Goal: Transaction & Acquisition: Download file/media

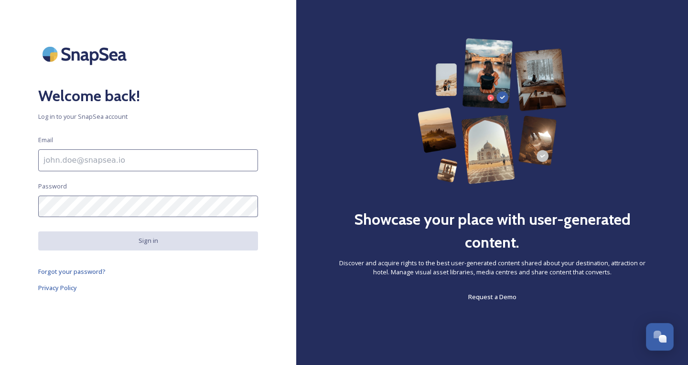
click at [126, 157] on input at bounding box center [148, 161] width 220 height 22
type input "[EMAIL_ADDRESS][DOMAIN_NAME]"
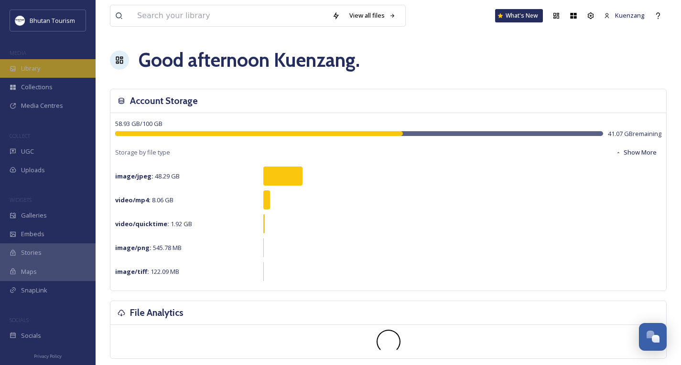
click at [37, 67] on span "Library" at bounding box center [30, 68] width 19 height 9
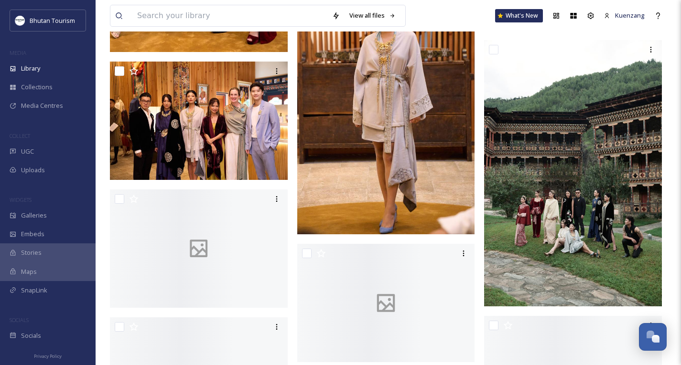
scroll to position [6819, 0]
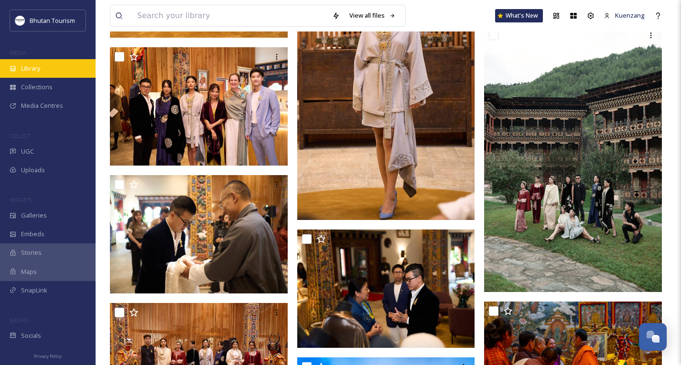
click at [64, 68] on div "Library" at bounding box center [48, 68] width 96 height 19
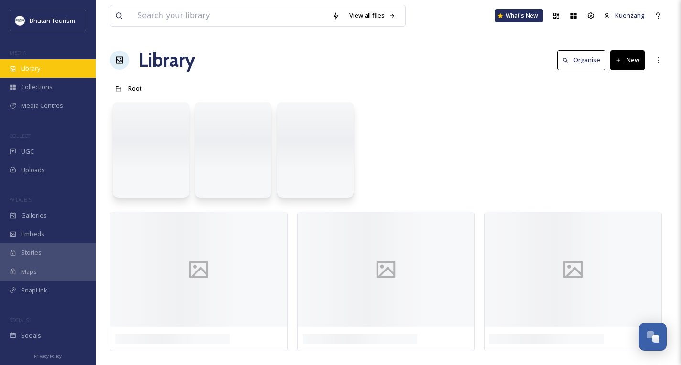
scroll to position [0, 0]
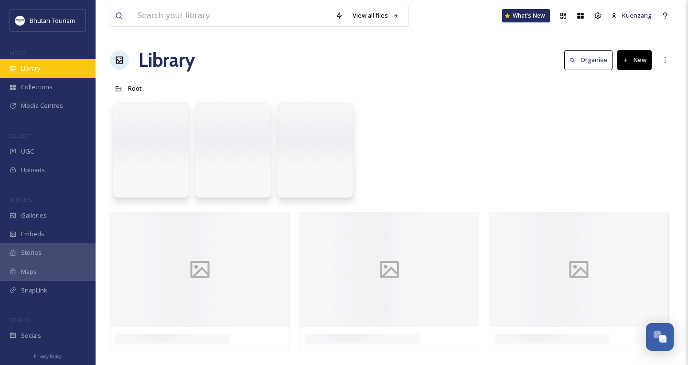
click at [64, 68] on div "Library" at bounding box center [48, 68] width 96 height 19
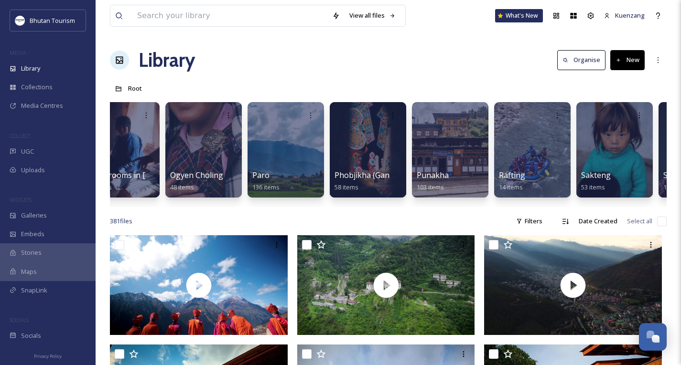
scroll to position [0, 2168]
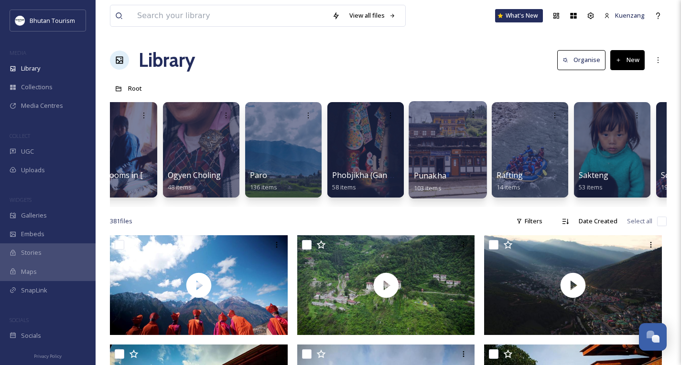
click at [440, 149] on div at bounding box center [447, 149] width 78 height 97
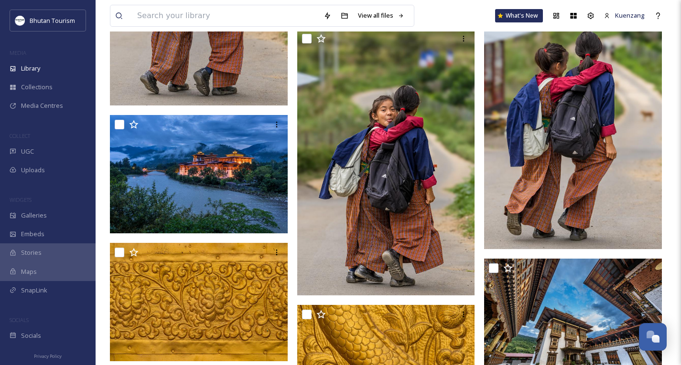
scroll to position [2764, 0]
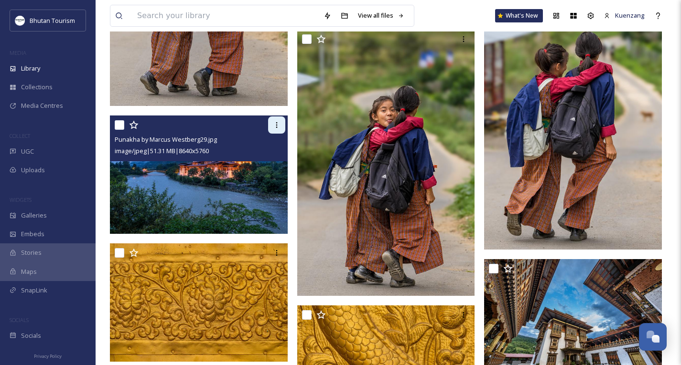
click at [276, 125] on icon at bounding box center [276, 125] width 1 height 6
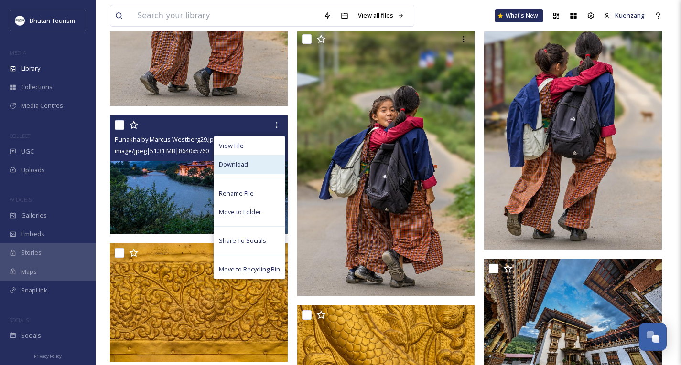
click at [229, 170] on div "Download" at bounding box center [249, 164] width 71 height 19
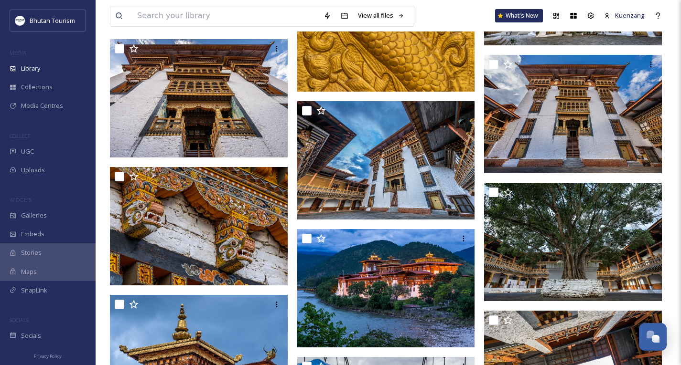
scroll to position [3093, 0]
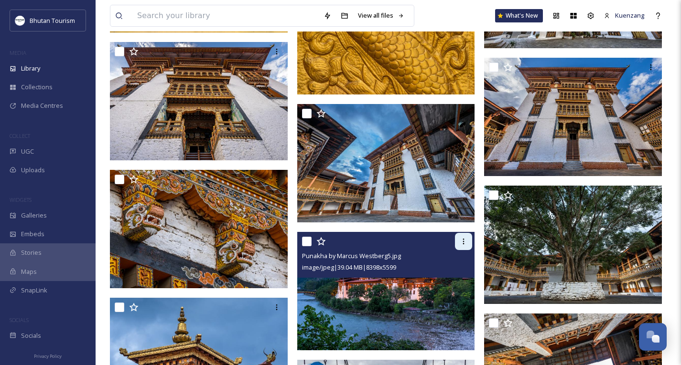
click at [465, 244] on icon at bounding box center [464, 242] width 8 height 8
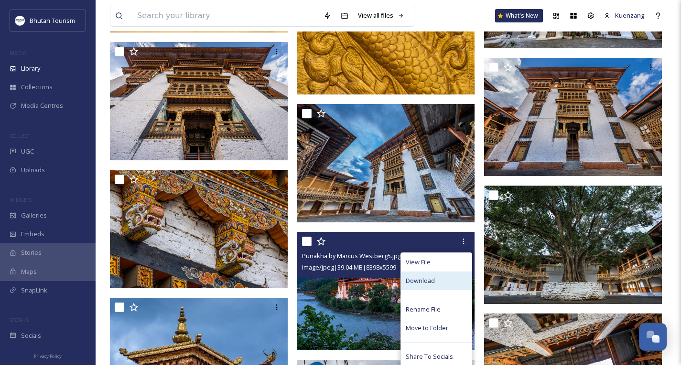
click at [416, 280] on span "Download" at bounding box center [420, 281] width 29 height 9
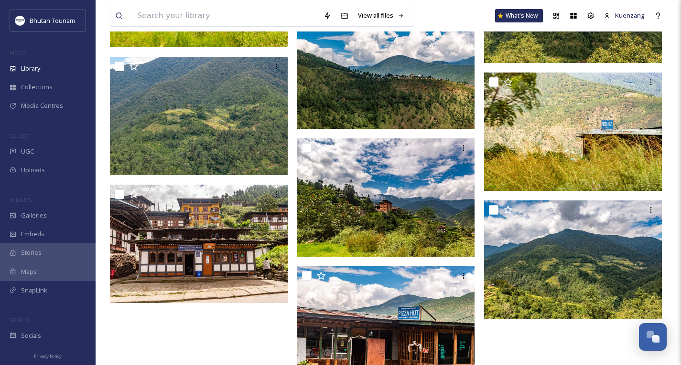
scroll to position [5034, 0]
